Goal: Information Seeking & Learning: Compare options

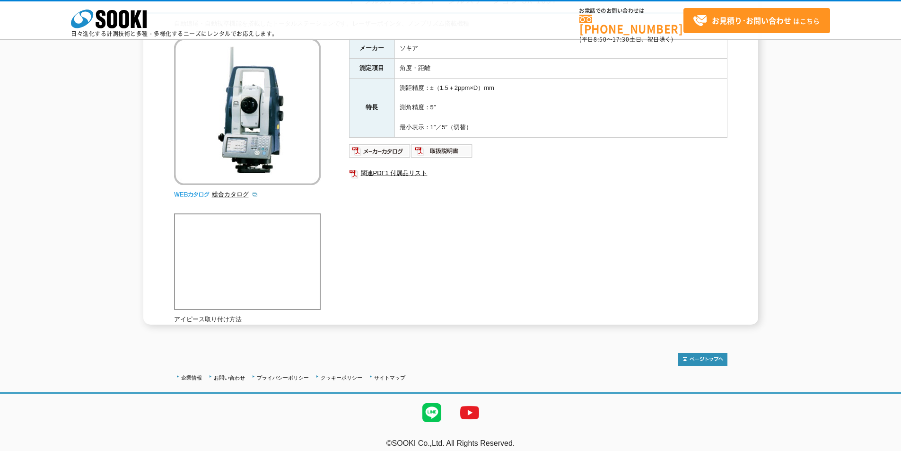
scroll to position [95, 0]
